Goal: Transaction & Acquisition: Purchase product/service

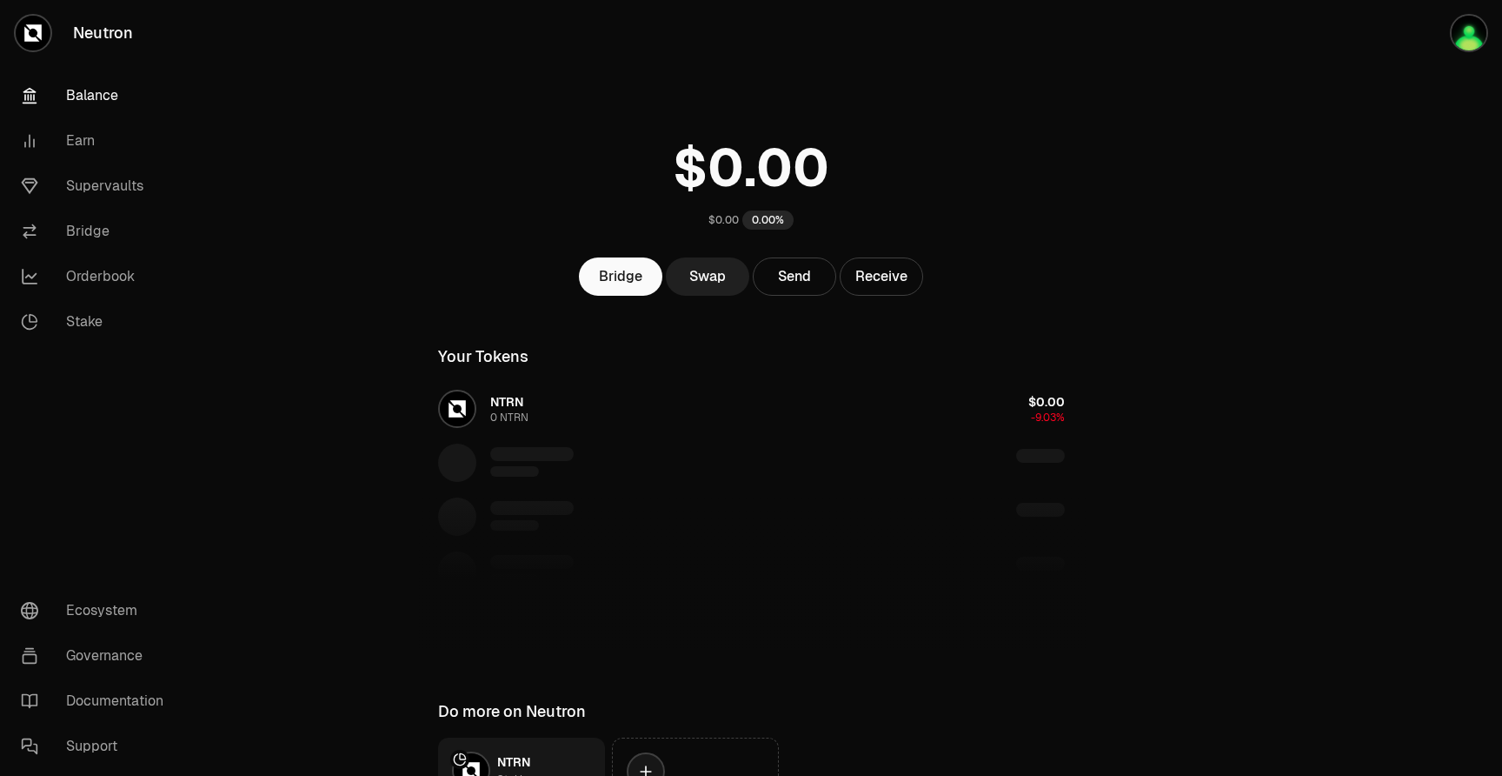
click at [718, 290] on link "Swap" at bounding box center [707, 276] width 83 height 38
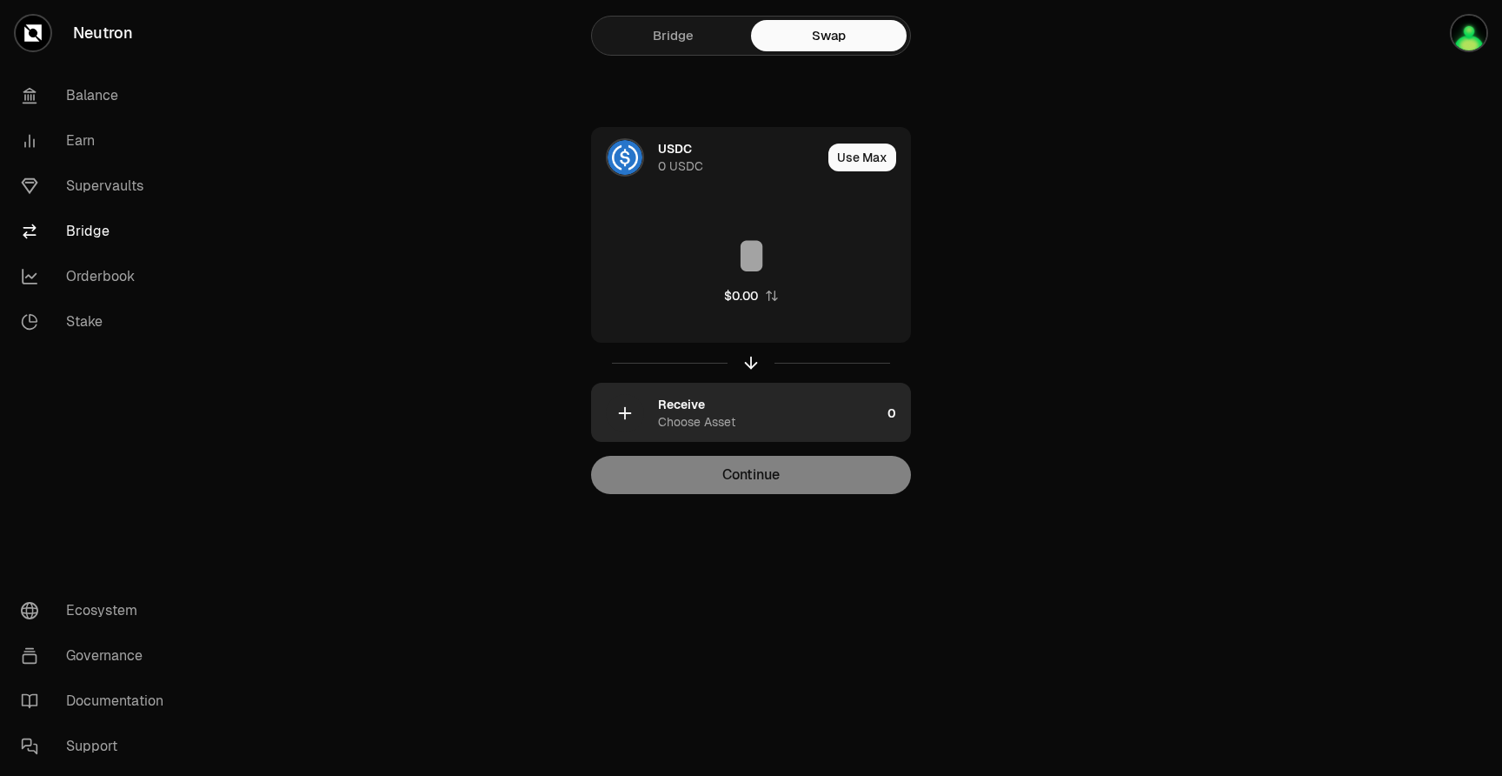
click at [765, 415] on div "Receive Choose Asset" at bounding box center [769, 413] width 223 height 35
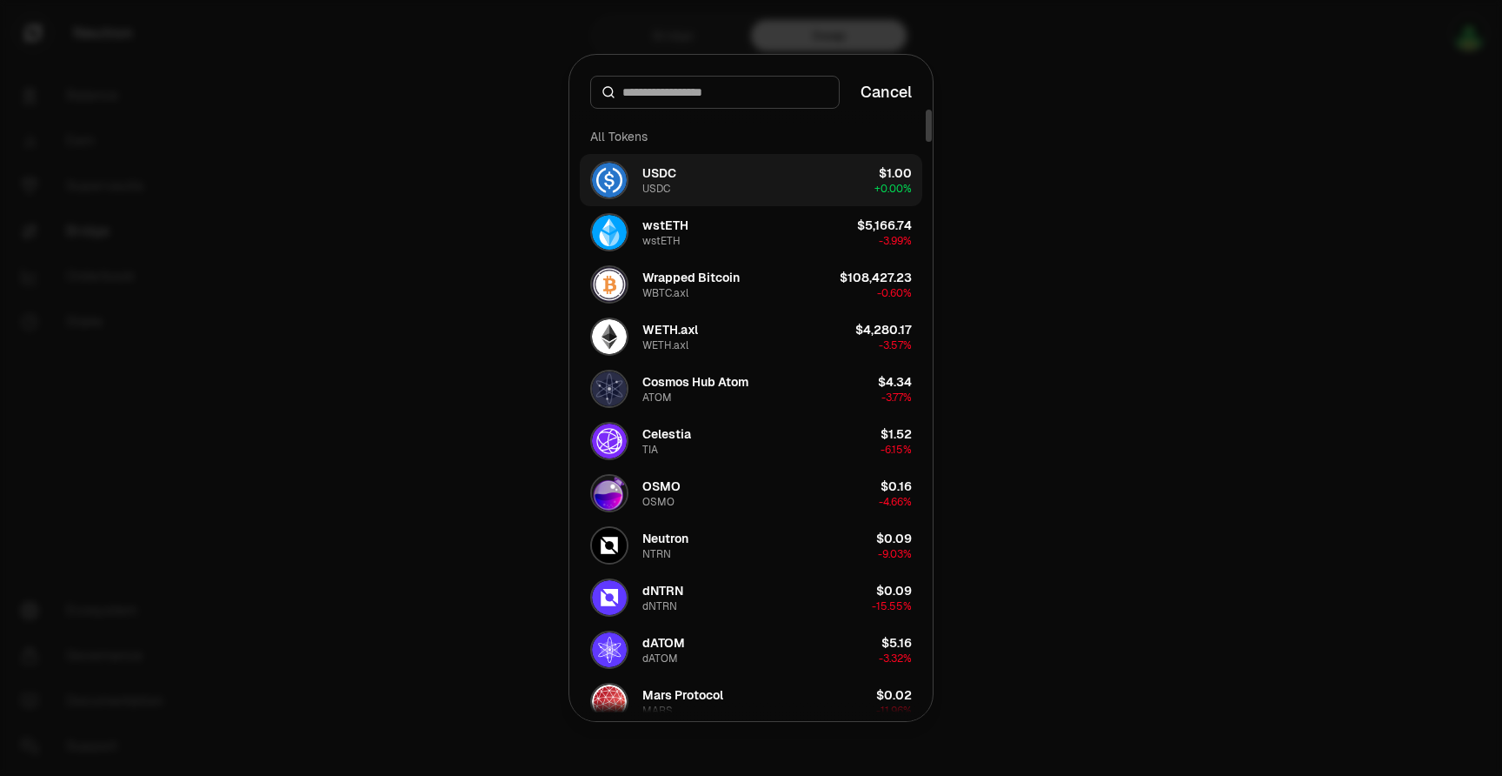
click at [784, 168] on button "USDC USDC $1.00 + 0.00%" at bounding box center [751, 180] width 343 height 52
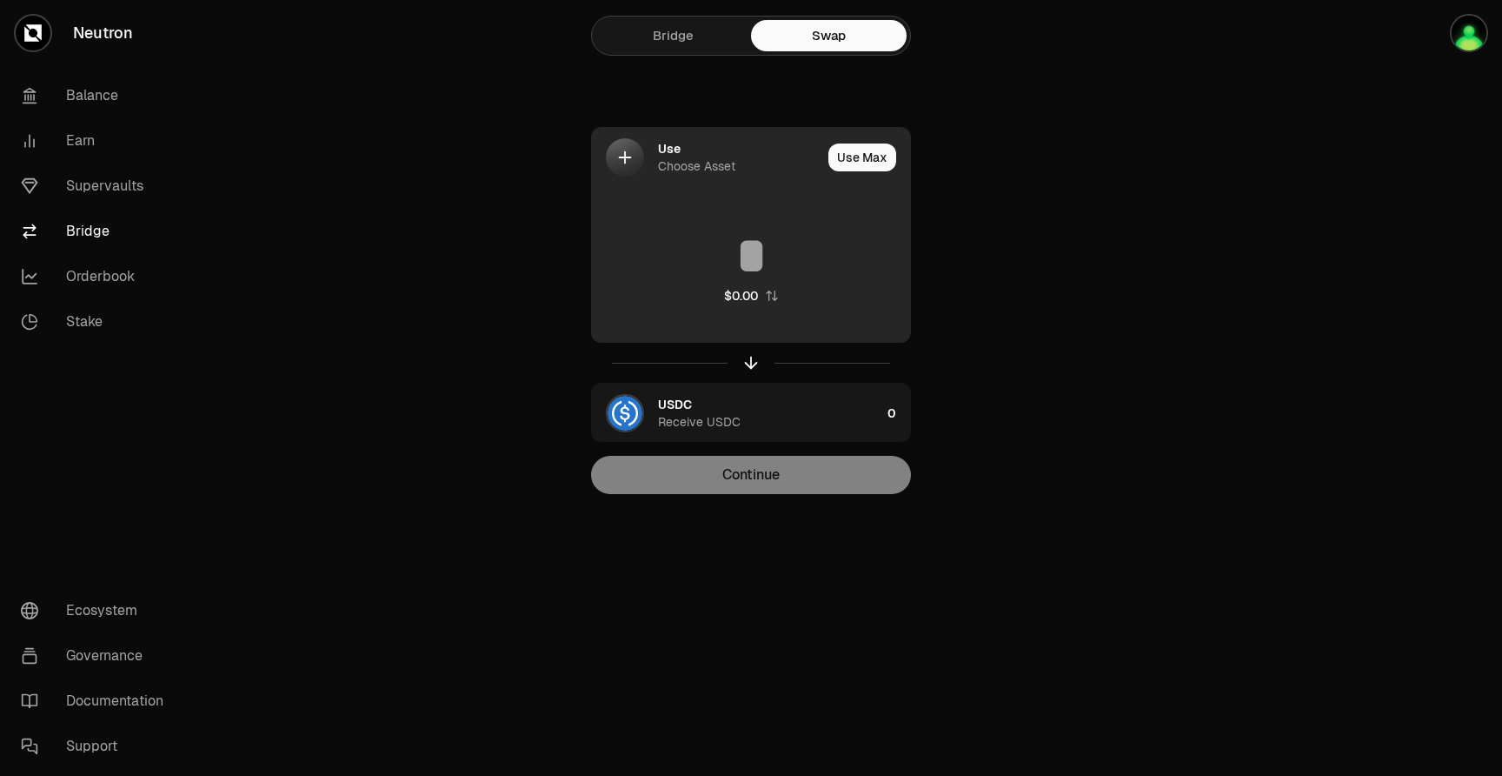
click at [749, 149] on div "Use Choose Asset" at bounding box center [739, 157] width 163 height 35
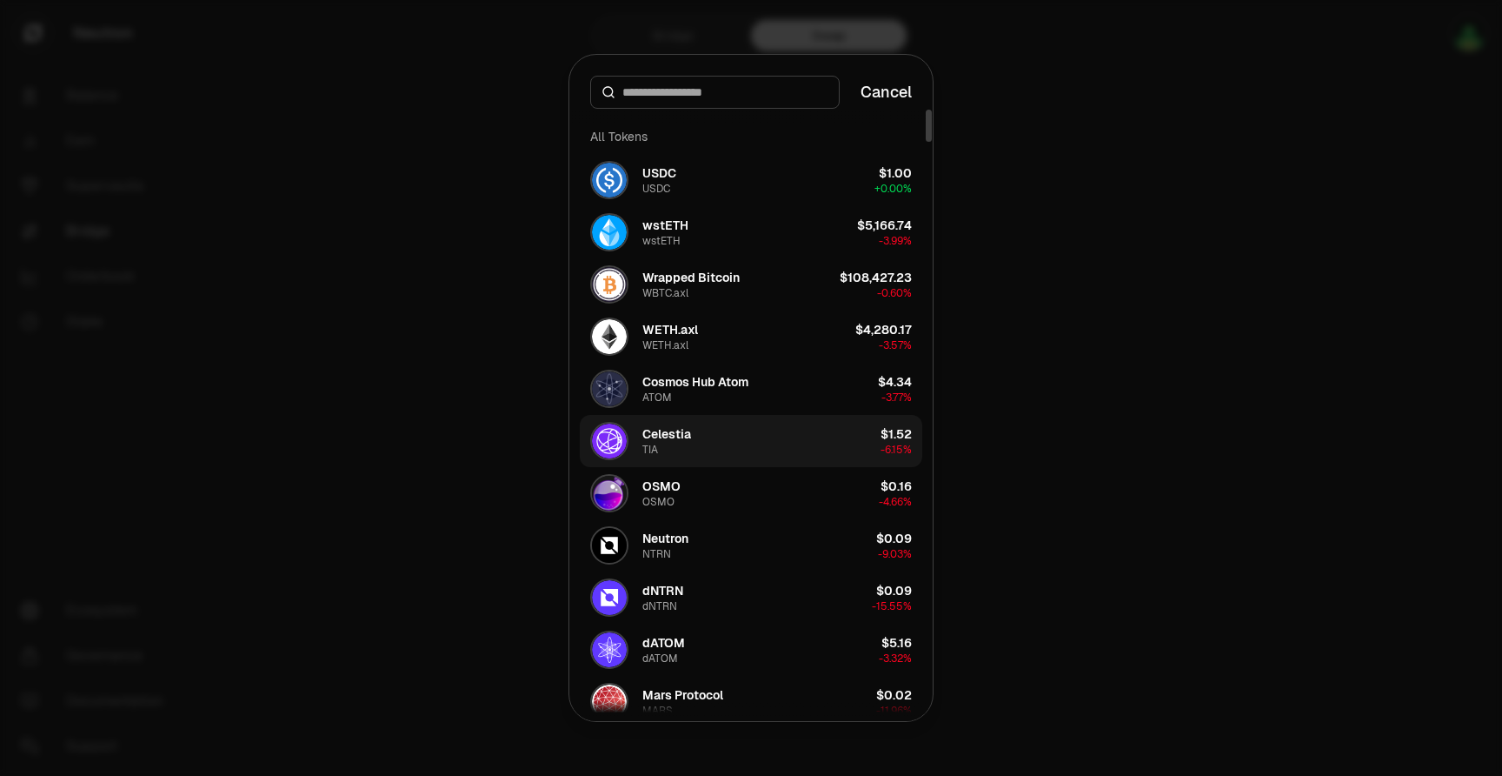
click at [816, 452] on button "Celestia TIA $1.52 -6.15%" at bounding box center [751, 441] width 343 height 52
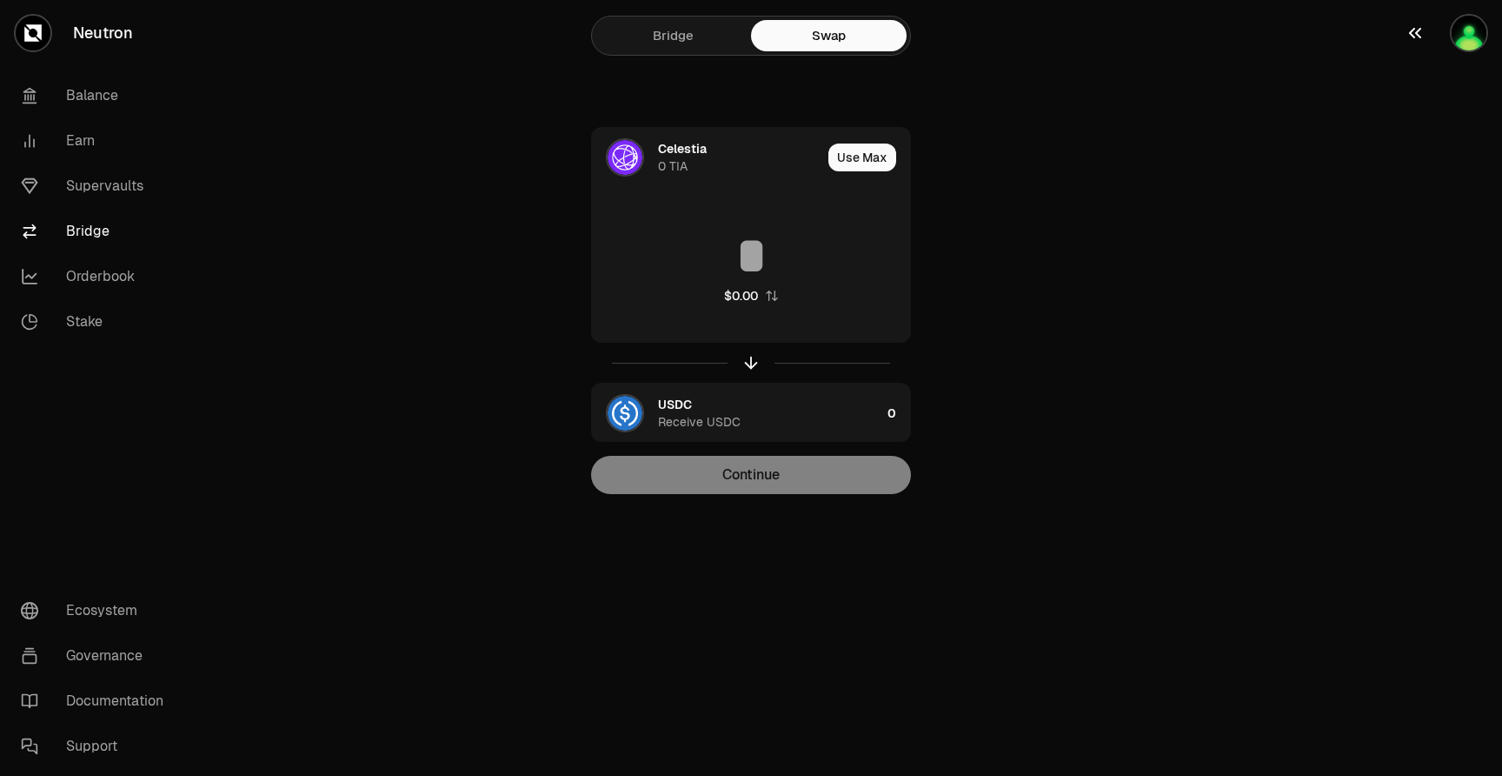
click at [1441, 28] on button "button" at bounding box center [1446, 33] width 111 height 66
